Goal: Task Accomplishment & Management: Complete application form

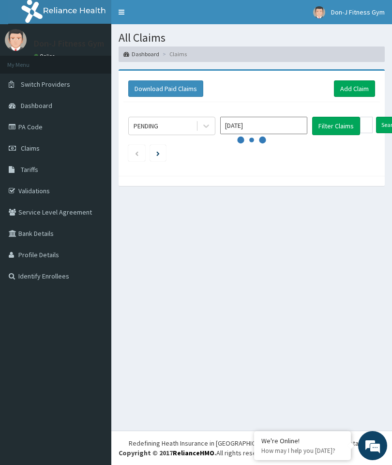
click at [32, 143] on link "Claims" at bounding box center [55, 148] width 111 height 21
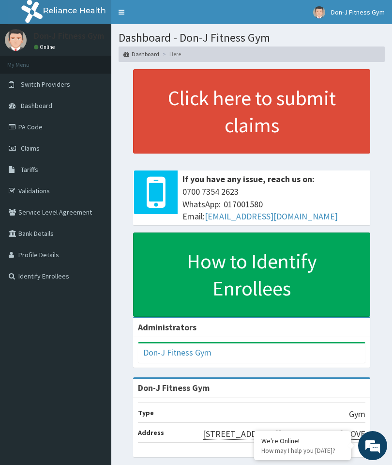
click at [35, 150] on span "Claims" at bounding box center [30, 148] width 19 height 9
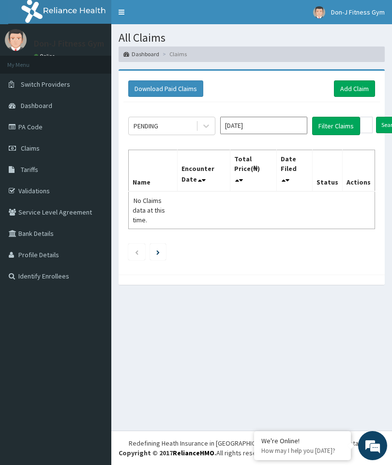
click at [356, 89] on link "Add Claim" at bounding box center [354, 88] width 41 height 16
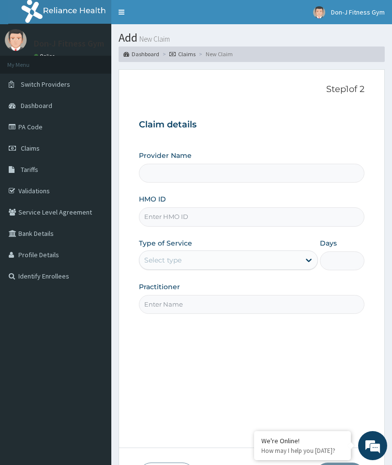
type input "Don-J Fitness Gym"
type input "1"
click at [174, 217] on input "HMO ID" at bounding box center [252, 216] width 226 height 19
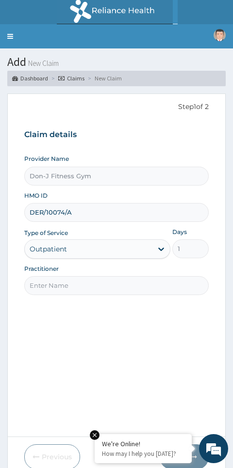
type input "DER/10074/A"
click at [54, 287] on input "Practitioner" at bounding box center [116, 285] width 185 height 19
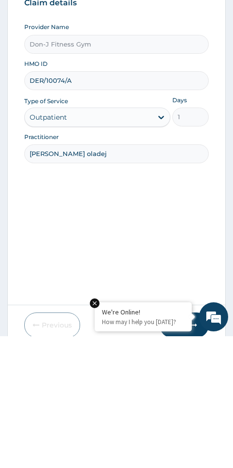
type input "Oluwatoyin oladejo"
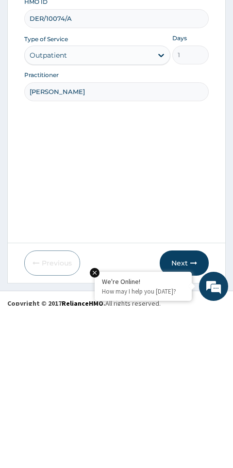
scroll to position [38, 0]
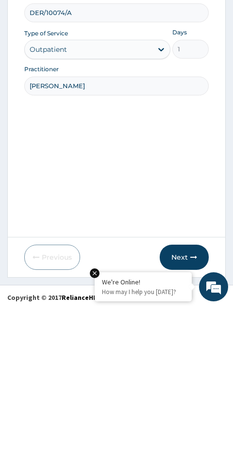
click at [188, 406] on button "Next" at bounding box center [183, 418] width 49 height 25
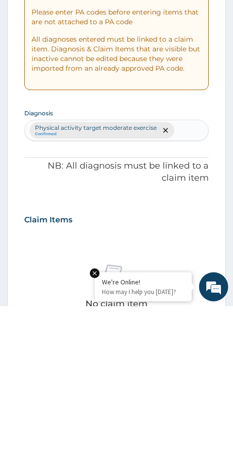
scroll to position [41, 0]
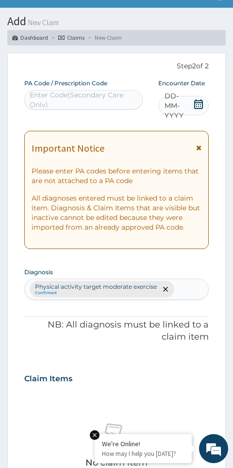
click at [201, 102] on icon at bounding box center [198, 104] width 9 height 10
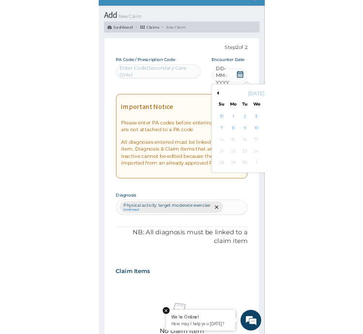
scroll to position [65, 0]
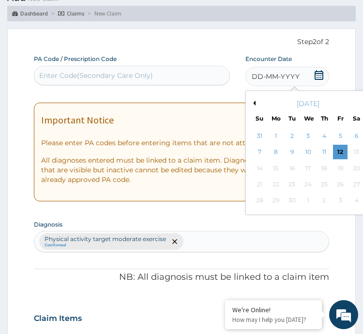
click at [342, 152] on div "12" at bounding box center [340, 152] width 15 height 15
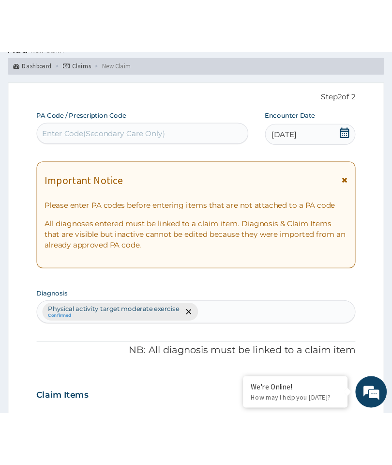
scroll to position [41, 0]
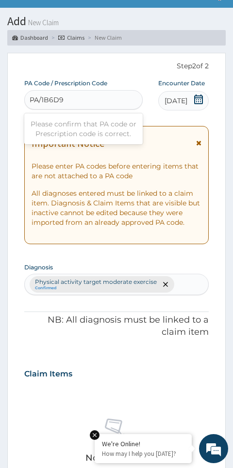
type input "PA/1B6D9A"
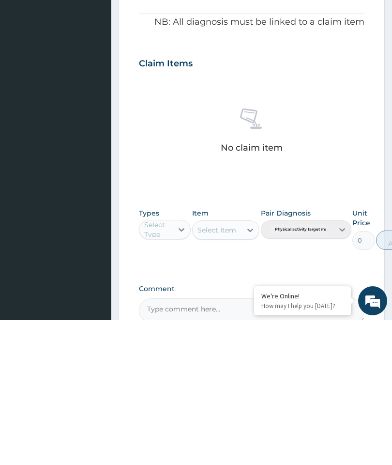
scroll to position [187, 0]
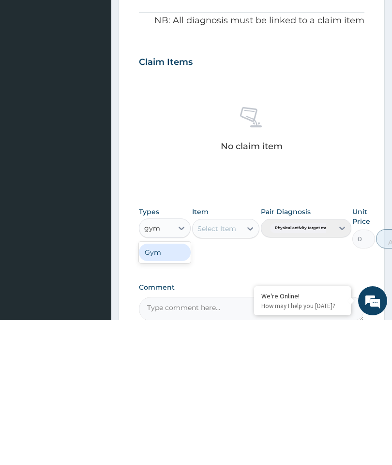
click at [176, 388] on div "Gym" at bounding box center [165, 396] width 52 height 17
type input "gym"
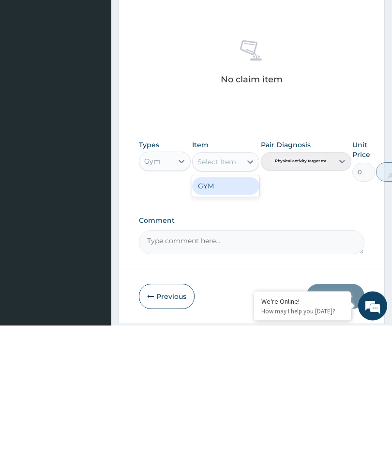
click at [228, 317] on div "GYM" at bounding box center [226, 325] width 68 height 17
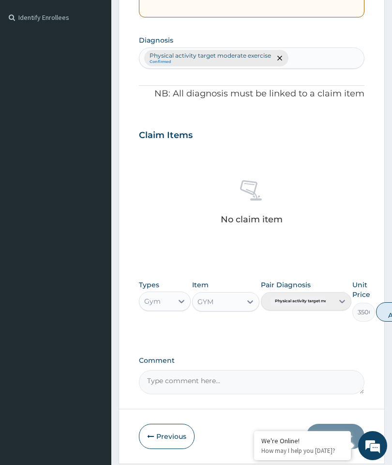
click at [385, 309] on button "Add" at bounding box center [395, 311] width 39 height 19
type input "0"
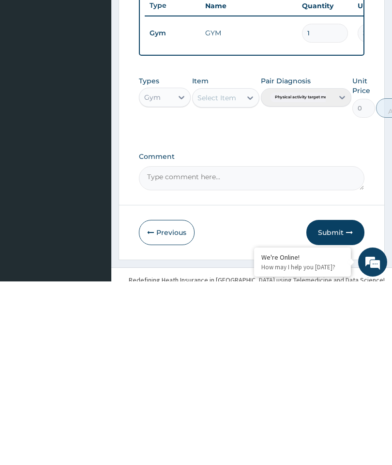
scroll to position [234, 0]
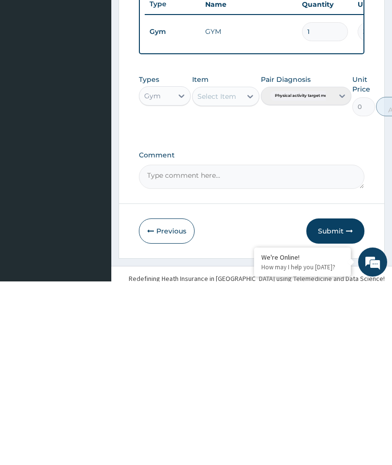
click at [208, 348] on textarea "Comment" at bounding box center [252, 360] width 226 height 24
type textarea "Gym Session"
click at [337, 402] on button "Submit" at bounding box center [336, 414] width 58 height 25
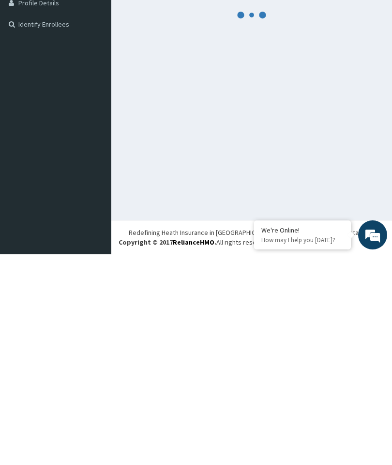
scroll to position [41, 0]
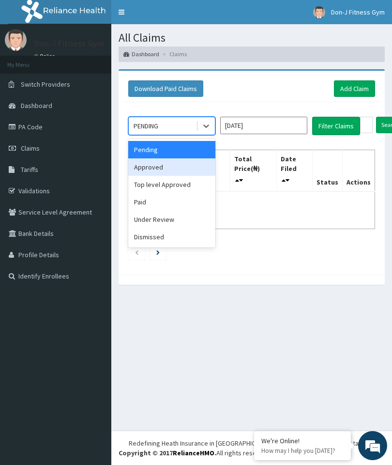
click at [162, 165] on div "Approved" at bounding box center [171, 166] width 87 height 17
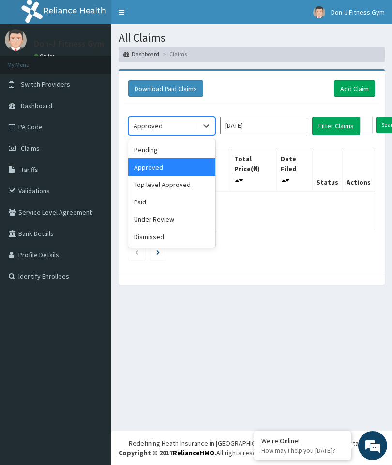
click at [193, 163] on div "Approved" at bounding box center [171, 166] width 87 height 17
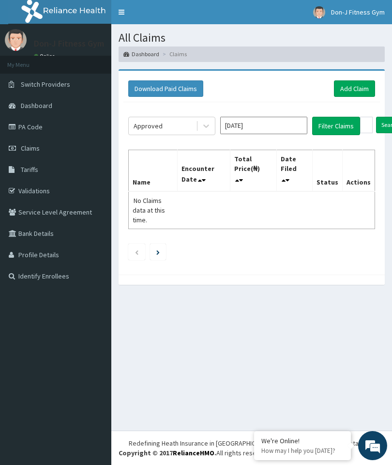
click at [337, 124] on button "Filter Claims" at bounding box center [336, 126] width 48 height 18
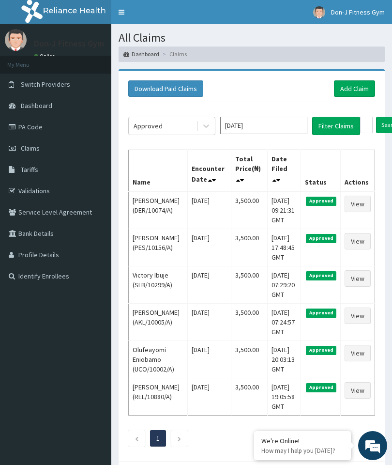
click at [336, 126] on button "Filter Claims" at bounding box center [336, 126] width 48 height 18
click at [356, 90] on link "Add Claim" at bounding box center [354, 88] width 41 height 16
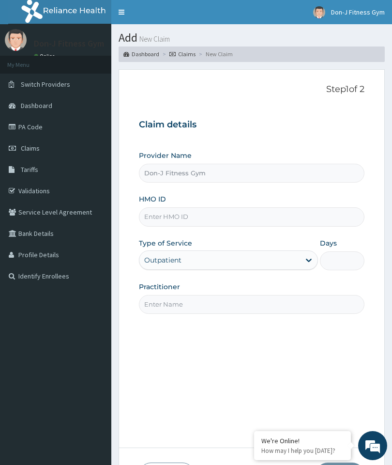
type input "Don-J Fitness Gym"
type input "1"
click at [178, 213] on input "HMO ID" at bounding box center [252, 216] width 226 height 19
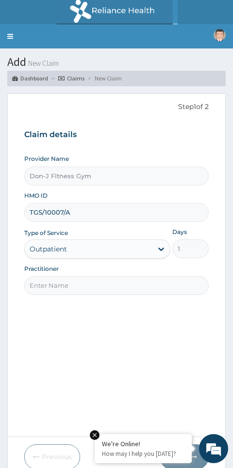
type input "TGS/10007/A"
click at [76, 279] on input "Practitioner" at bounding box center [116, 285] width 185 height 19
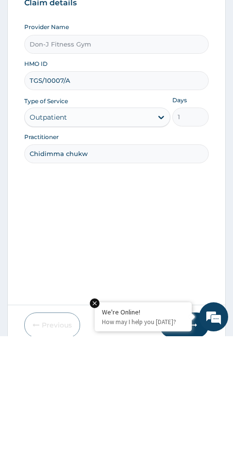
type input "Chidimma chukwu"
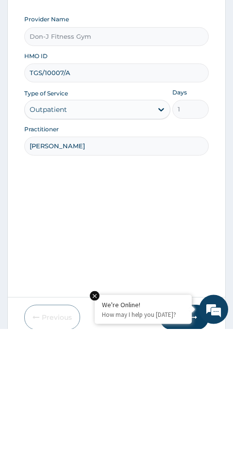
scroll to position [41, 0]
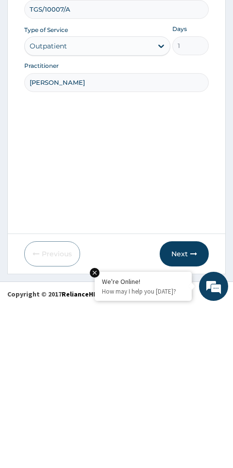
click at [191, 404] on button "Next" at bounding box center [183, 416] width 49 height 25
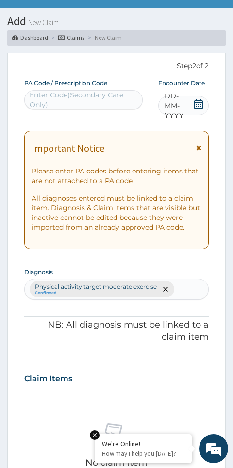
click at [195, 106] on icon at bounding box center [198, 104] width 9 height 10
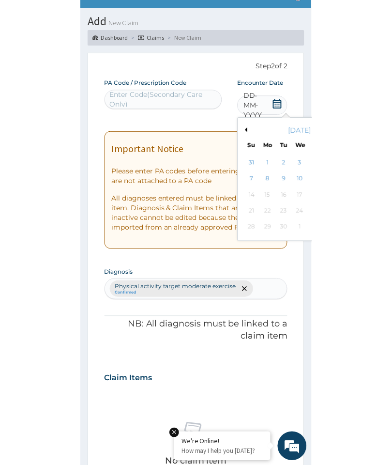
scroll to position [65, 0]
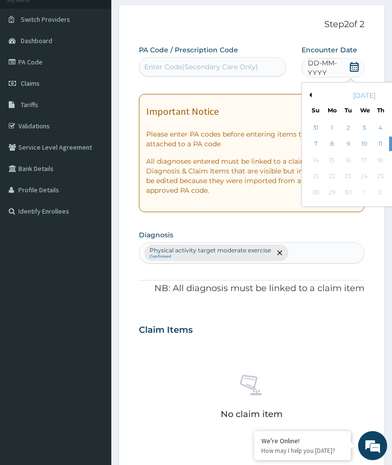
click at [392, 140] on div "12" at bounding box center [396, 144] width 15 height 15
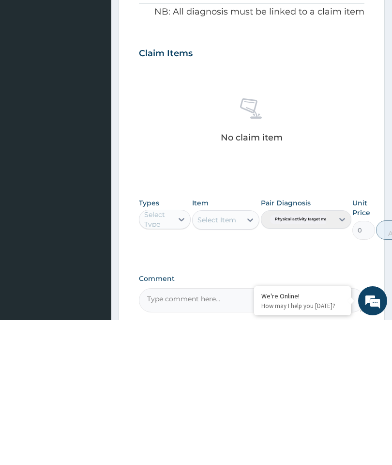
scroll to position [197, 0]
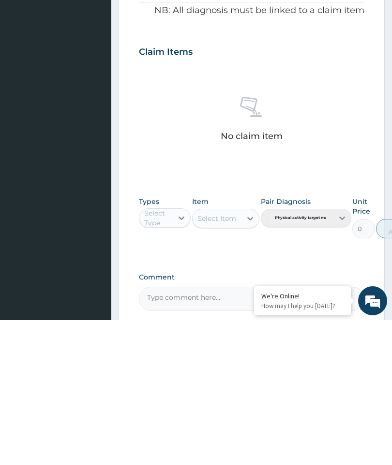
type input "PA/16C4B93"
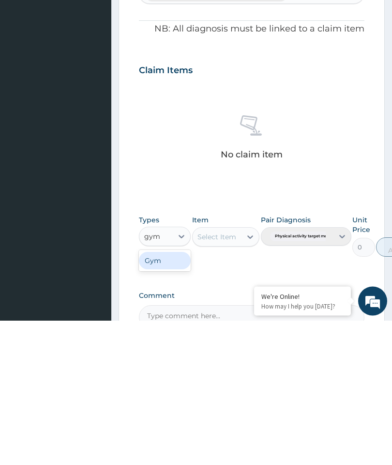
click at [177, 397] on div "Gym" at bounding box center [165, 405] width 52 height 17
type input "gym"
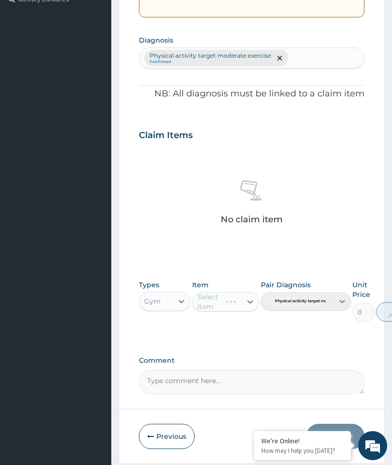
click at [251, 295] on div "Select Item" at bounding box center [226, 301] width 68 height 19
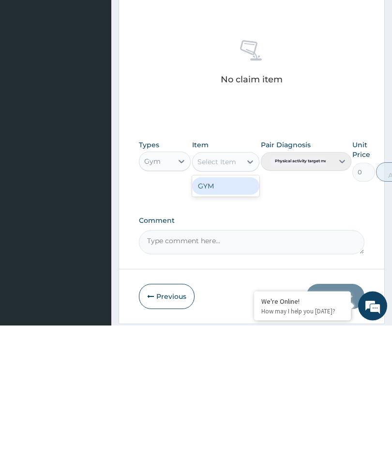
click at [237, 317] on div "GYM" at bounding box center [226, 325] width 68 height 17
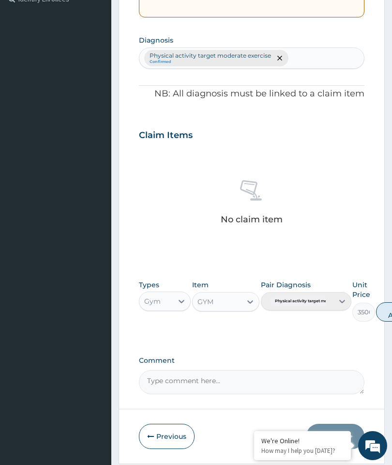
click at [391, 305] on button "Add" at bounding box center [395, 311] width 39 height 19
type input "0"
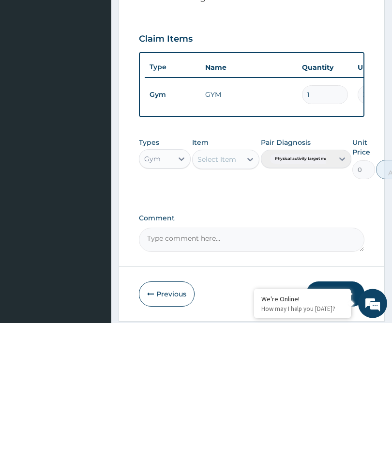
scroll to position [270, 0]
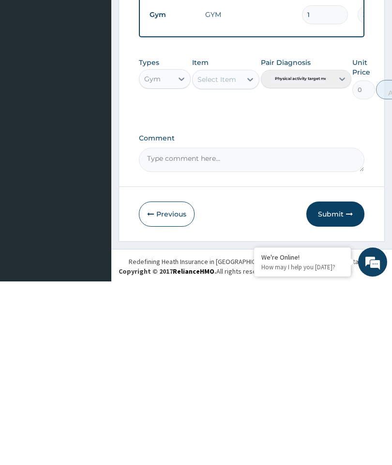
click at [200, 331] on textarea "Comment" at bounding box center [252, 343] width 226 height 24
type textarea "Gym Session"
click at [341, 385] on button "Submit" at bounding box center [336, 397] width 58 height 25
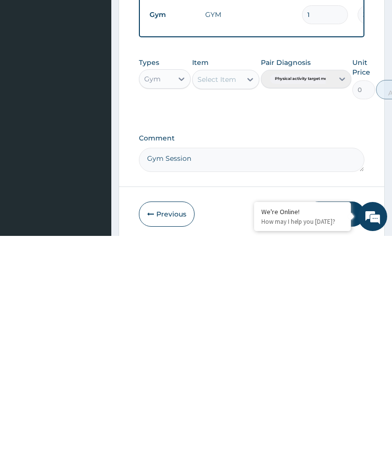
scroll to position [41, 0]
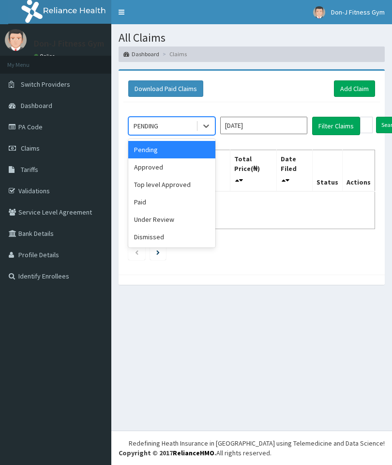
click at [168, 166] on div "Approved" at bounding box center [171, 166] width 87 height 17
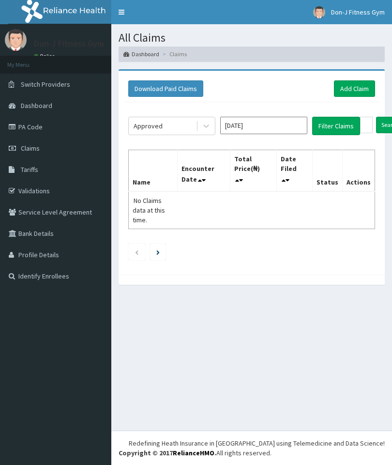
click at [340, 128] on button "Filter Claims" at bounding box center [336, 126] width 48 height 18
